Goal: Obtain resource: Obtain resource

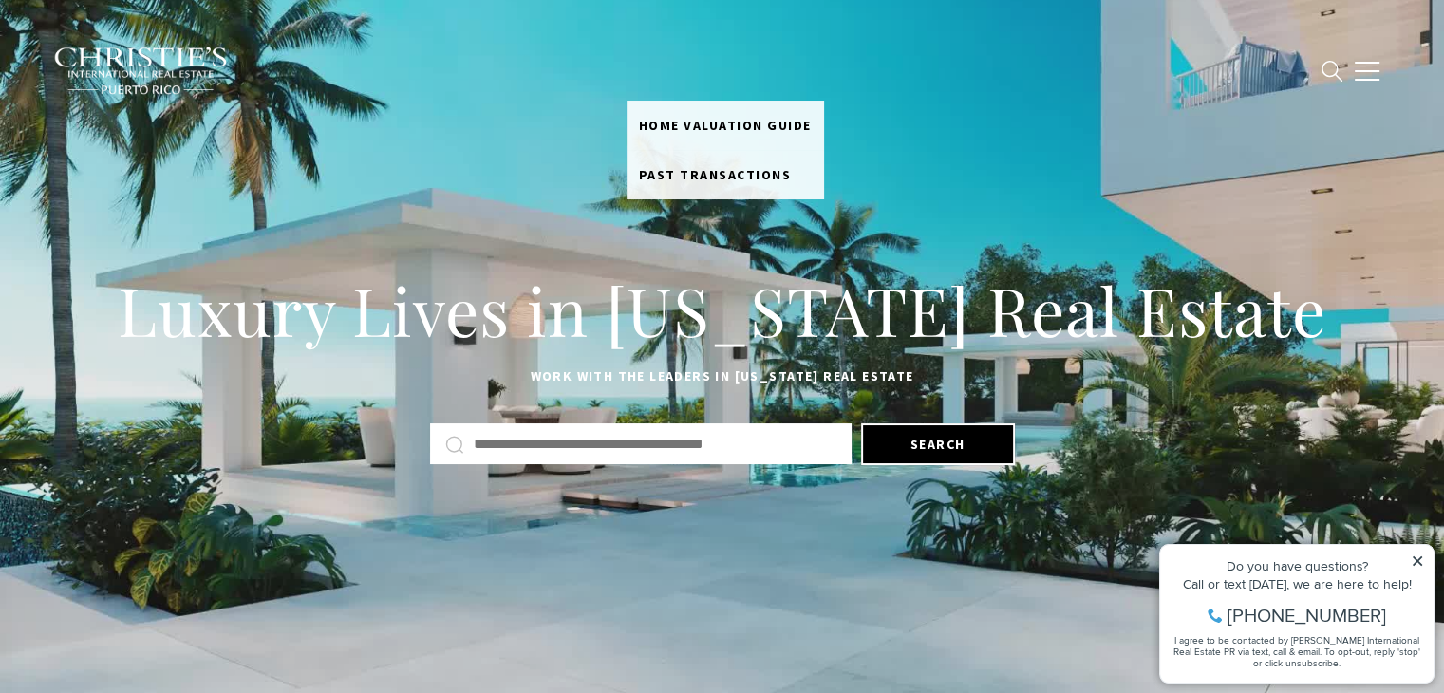
click at [685, 77] on link "SELL" at bounding box center [656, 70] width 58 height 36
click at [713, 115] on link "Home Valuation Guide" at bounding box center [726, 125] width 198 height 49
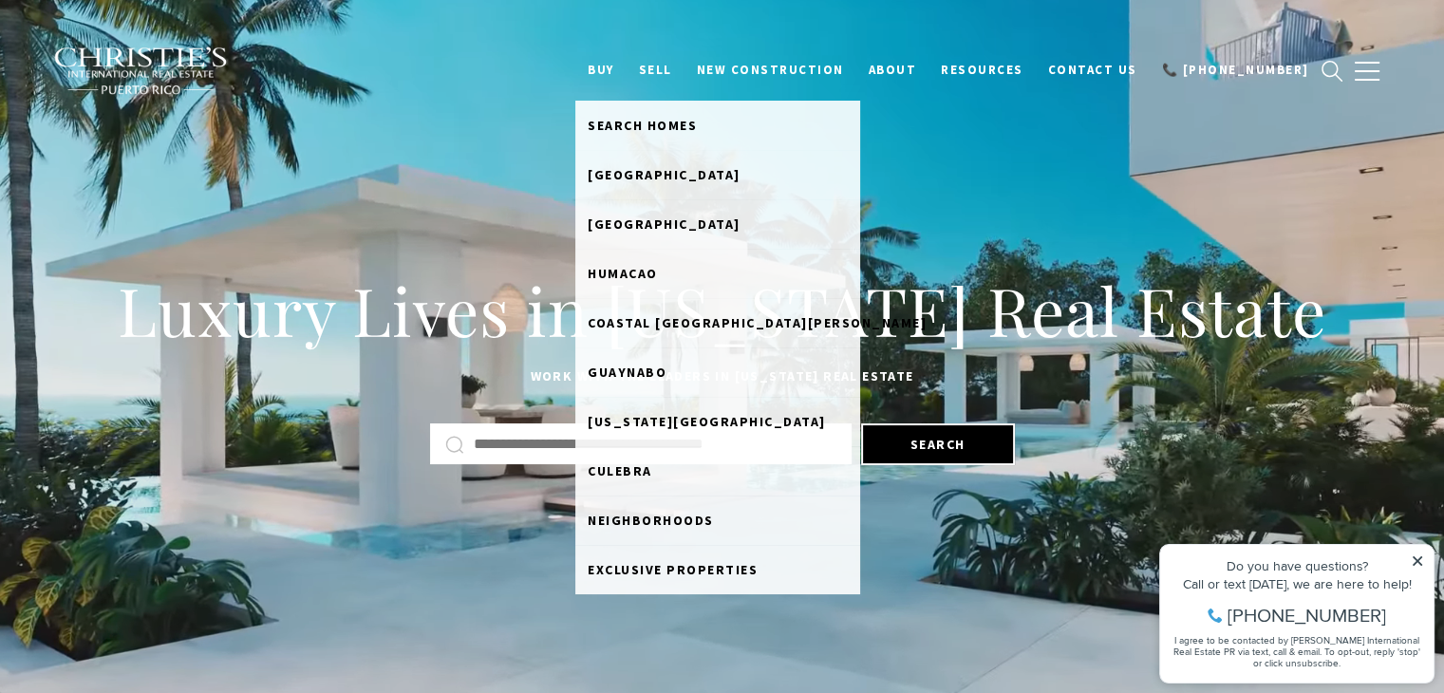
click at [627, 69] on link "BUY" at bounding box center [600, 70] width 51 height 36
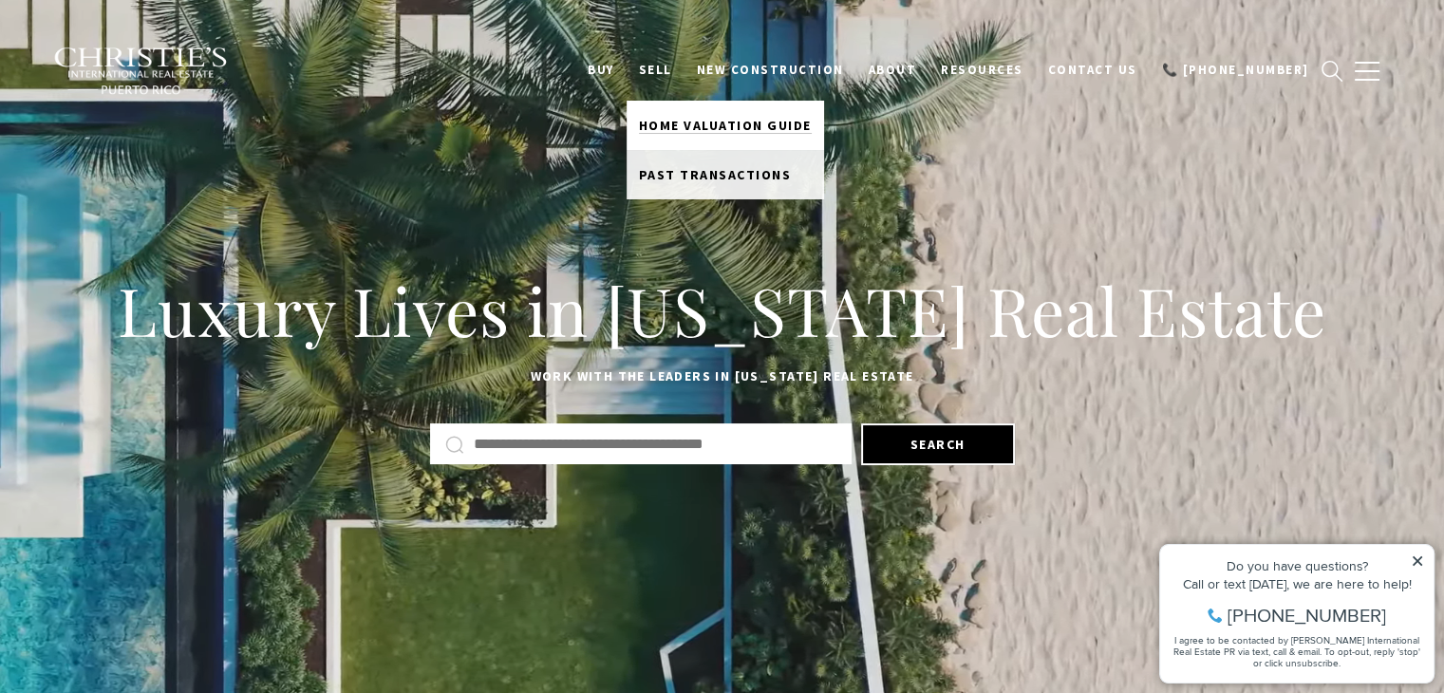
click at [691, 132] on span "Home Valuation Guide" at bounding box center [725, 125] width 173 height 17
